Goal: Use online tool/utility: Utilize a website feature to perform a specific function

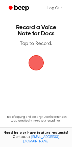
click at [34, 60] on span "button" at bounding box center [35, 62] width 15 height 15
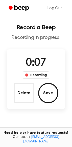
click at [39, 99] on div "Delete Save" at bounding box center [36, 93] width 45 height 20
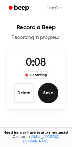
click at [46, 96] on button "Save" at bounding box center [48, 93] width 20 height 20
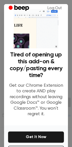
scroll to position [30, 0]
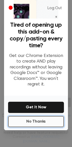
click at [41, 120] on button "No Thanks" at bounding box center [36, 121] width 56 height 11
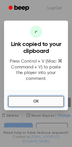
click at [47, 98] on button "OK" at bounding box center [36, 101] width 56 height 11
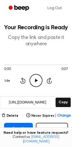
click at [35, 81] on icon "Play Audio" at bounding box center [36, 80] width 13 height 13
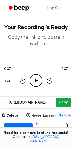
click at [65, 101] on button "Copy" at bounding box center [63, 101] width 15 height 9
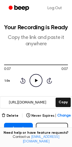
click at [36, 81] on icon at bounding box center [36, 80] width 3 height 3
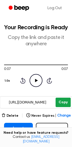
click at [57, 98] on button "Copy" at bounding box center [63, 101] width 15 height 9
